Goal: Entertainment & Leisure: Consume media (video, audio)

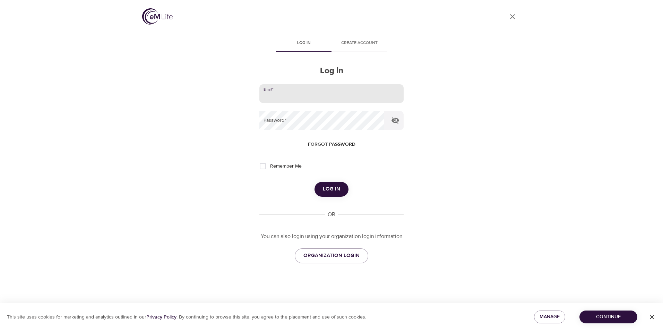
click at [288, 92] on input "email" at bounding box center [331, 93] width 144 height 19
type input "[EMAIL_ADDRESS][DOMAIN_NAME]"
click at [314, 182] on button "Log in" at bounding box center [331, 189] width 34 height 15
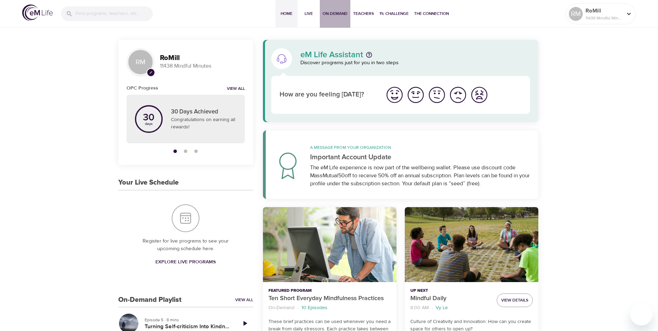
click at [334, 12] on span "On-Demand" at bounding box center [334, 13] width 25 height 7
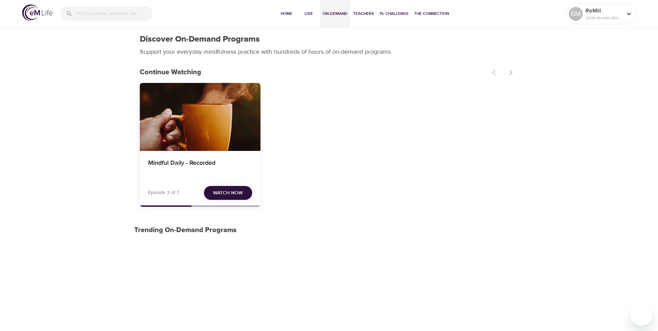
click at [233, 191] on span "Watch Now" at bounding box center [228, 193] width 30 height 9
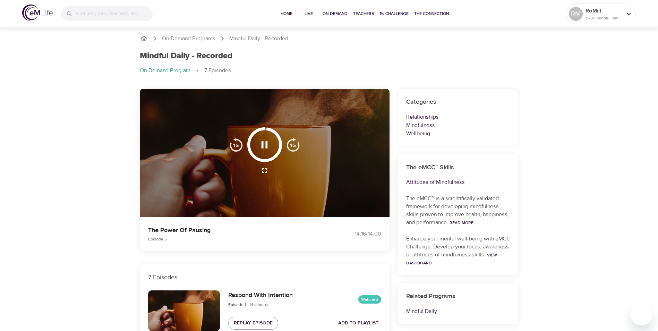
click at [267, 146] on icon "button" at bounding box center [264, 144] width 6 height 7
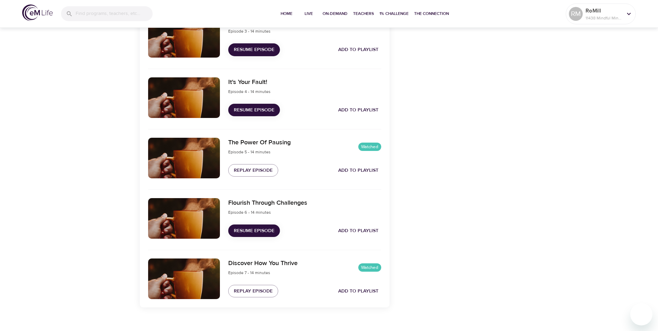
scroll to position [405, 0]
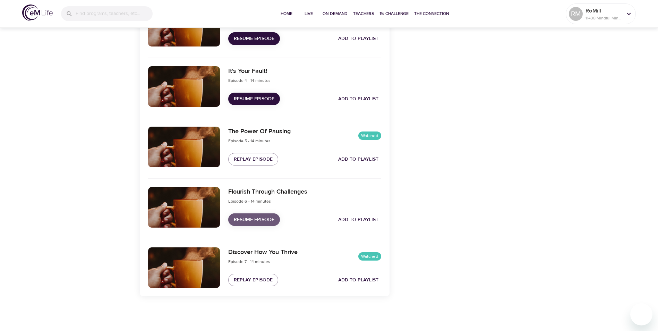
click at [252, 218] on span "Resume Episode" at bounding box center [254, 219] width 41 height 9
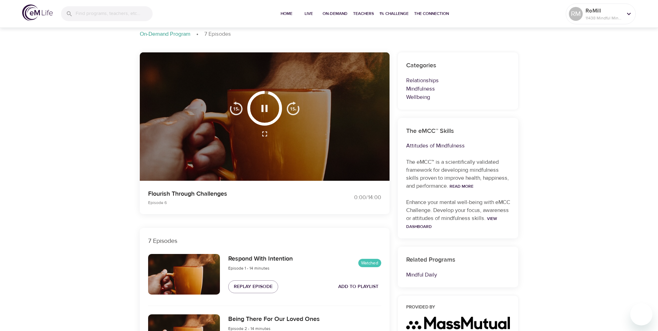
scroll to position [0, 0]
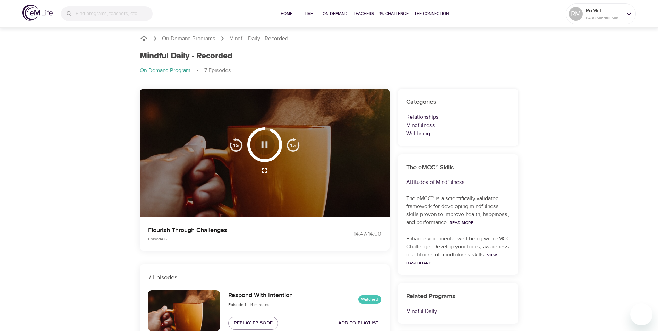
click at [264, 142] on icon "button" at bounding box center [264, 145] width 12 height 12
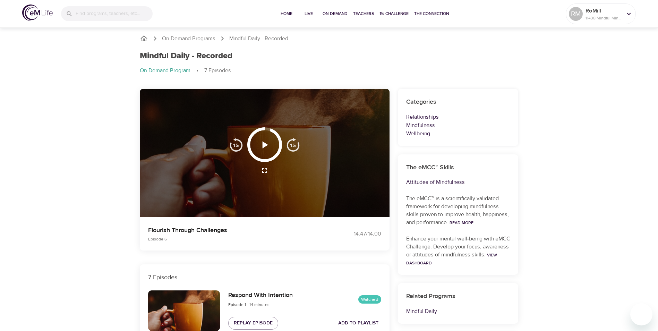
click at [264, 142] on icon "button" at bounding box center [265, 144] width 6 height 7
click at [264, 161] on span "Play from beginning" at bounding box center [264, 162] width 54 height 9
